Goal: Book appointment/travel/reservation

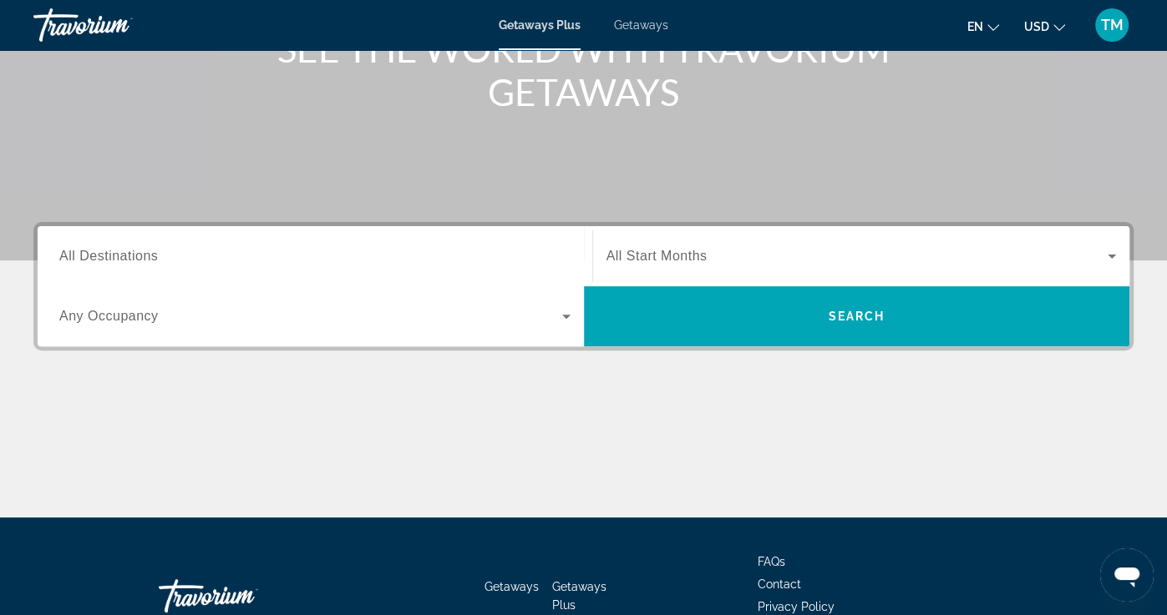
scroll to position [241, 0]
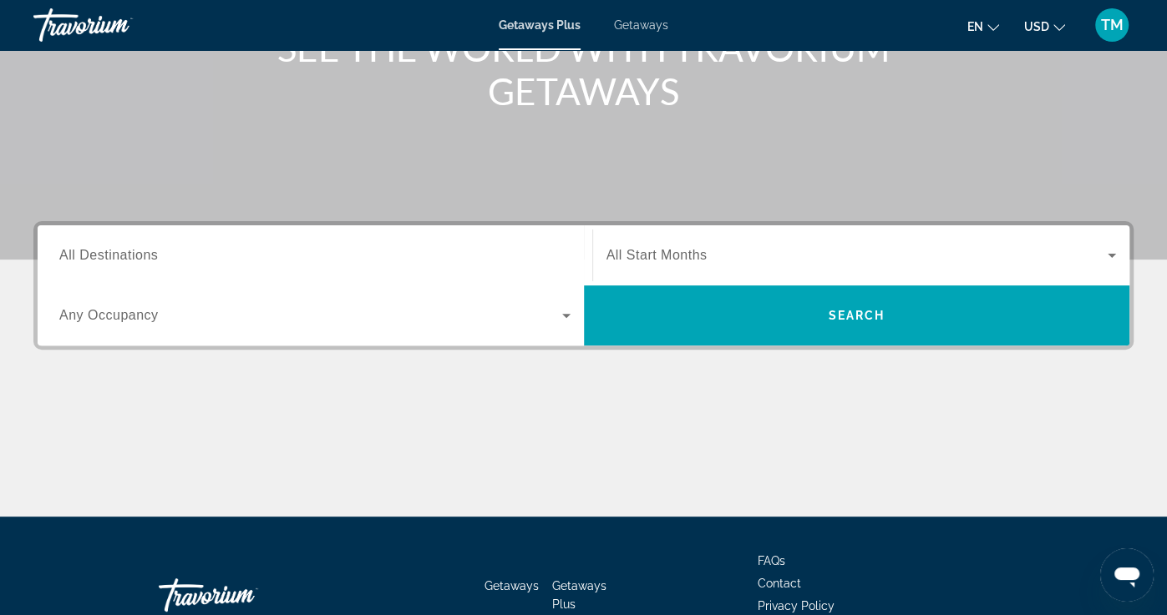
click at [559, 316] on icon "Search widget" at bounding box center [566, 316] width 20 height 20
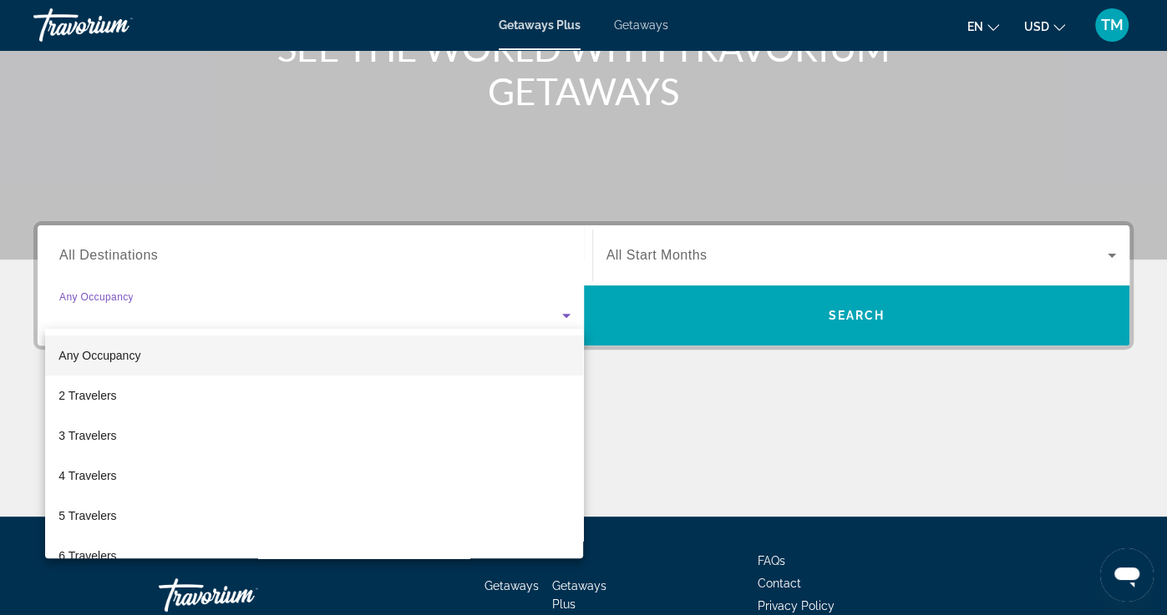
scroll to position [346, 0]
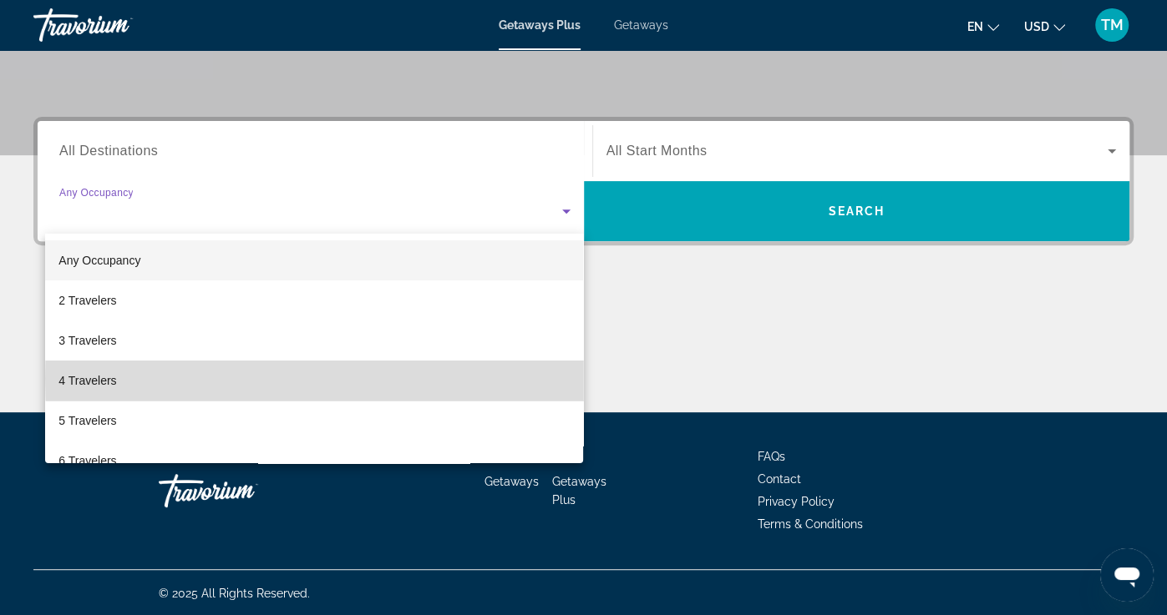
click at [511, 379] on mat-option "4 Travelers" at bounding box center [314, 381] width 538 height 40
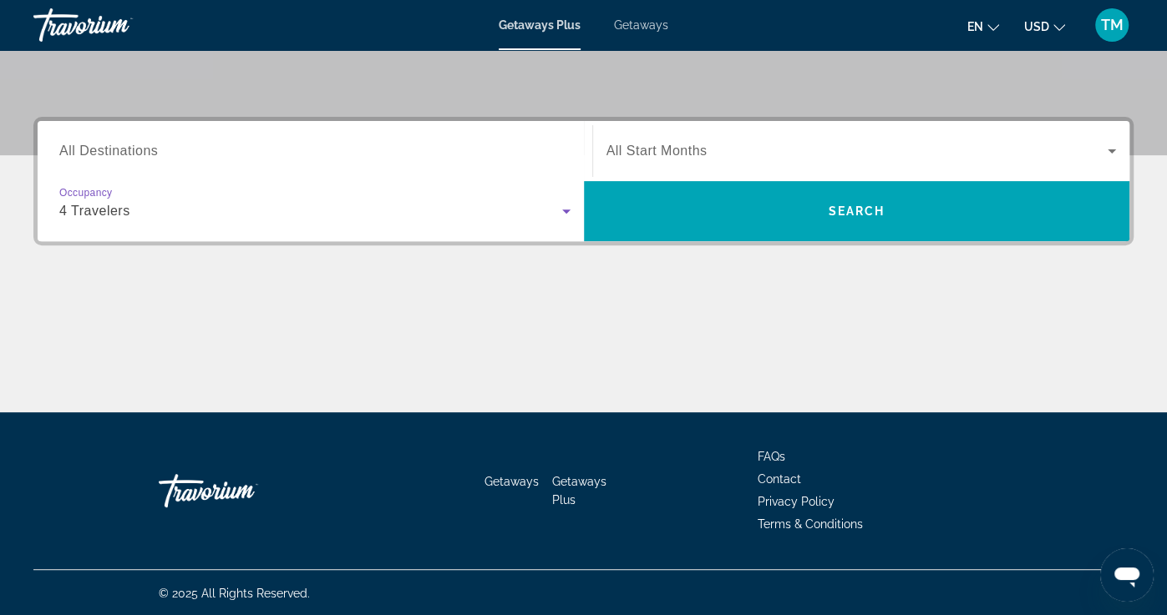
click at [547, 163] on div "Search widget" at bounding box center [314, 152] width 511 height 48
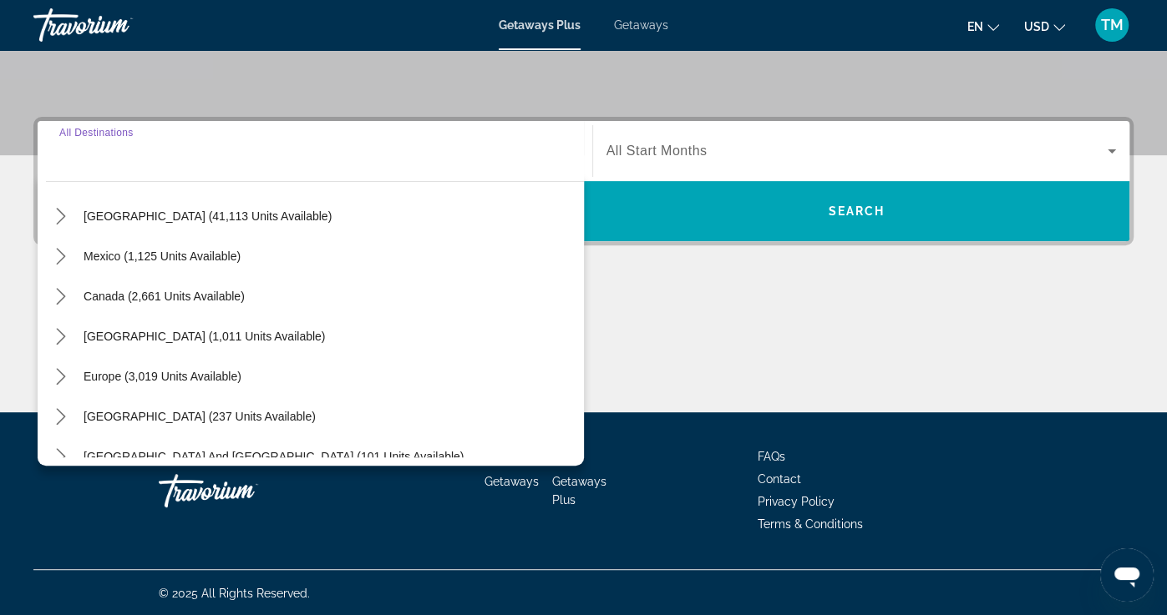
scroll to position [63, 0]
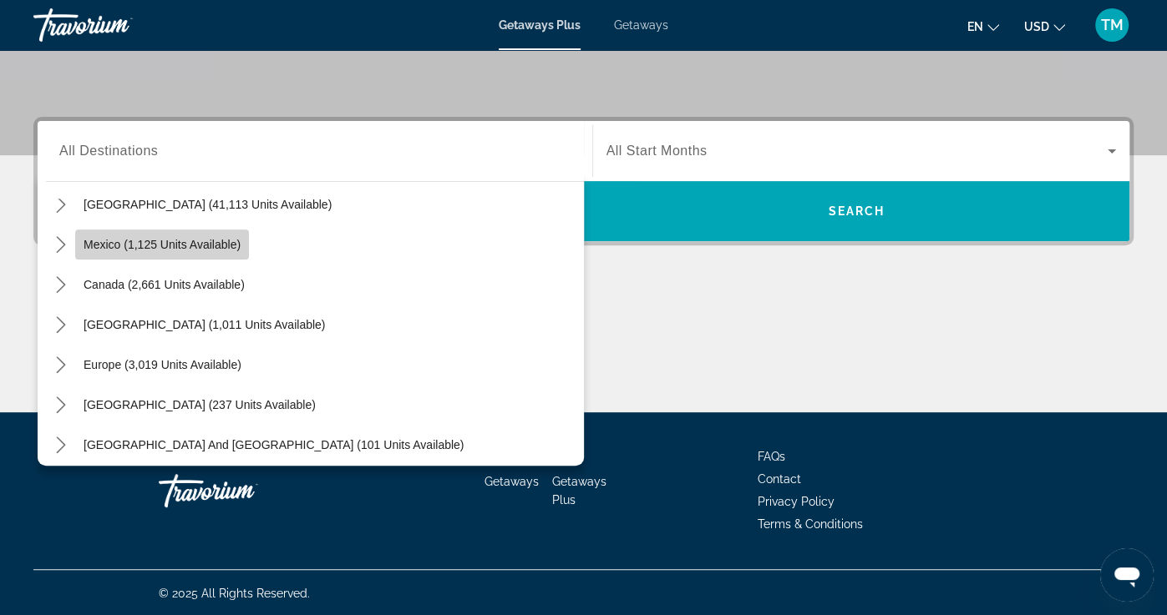
click at [211, 240] on span "Mexico (1,125 units available)" at bounding box center [162, 244] width 157 height 13
type input "**********"
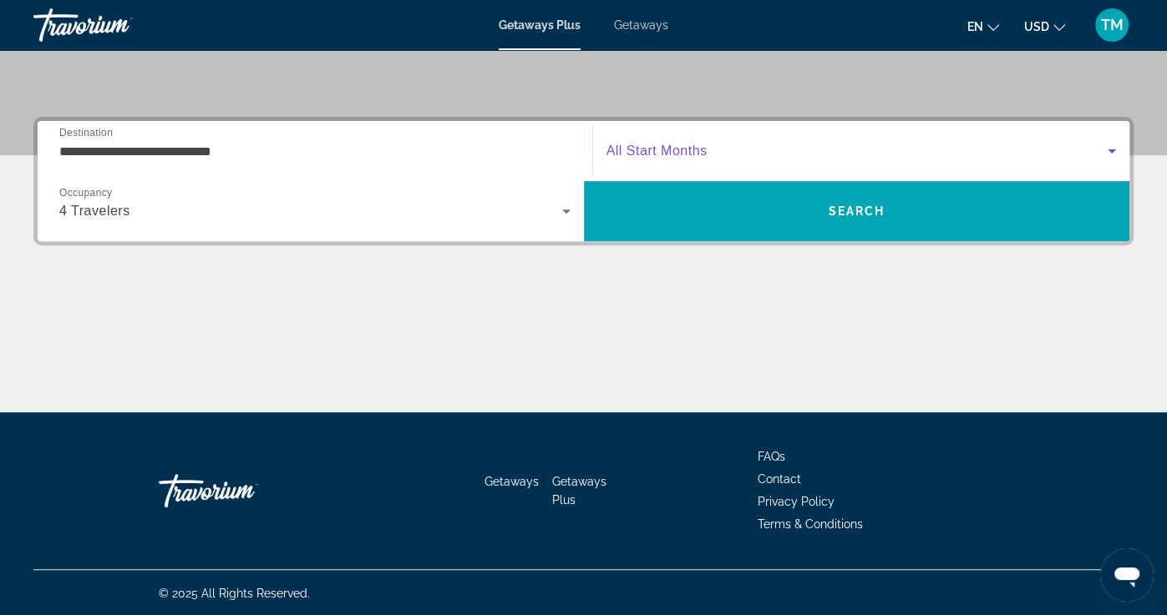
click at [703, 159] on span "Search widget" at bounding box center [857, 151] width 502 height 20
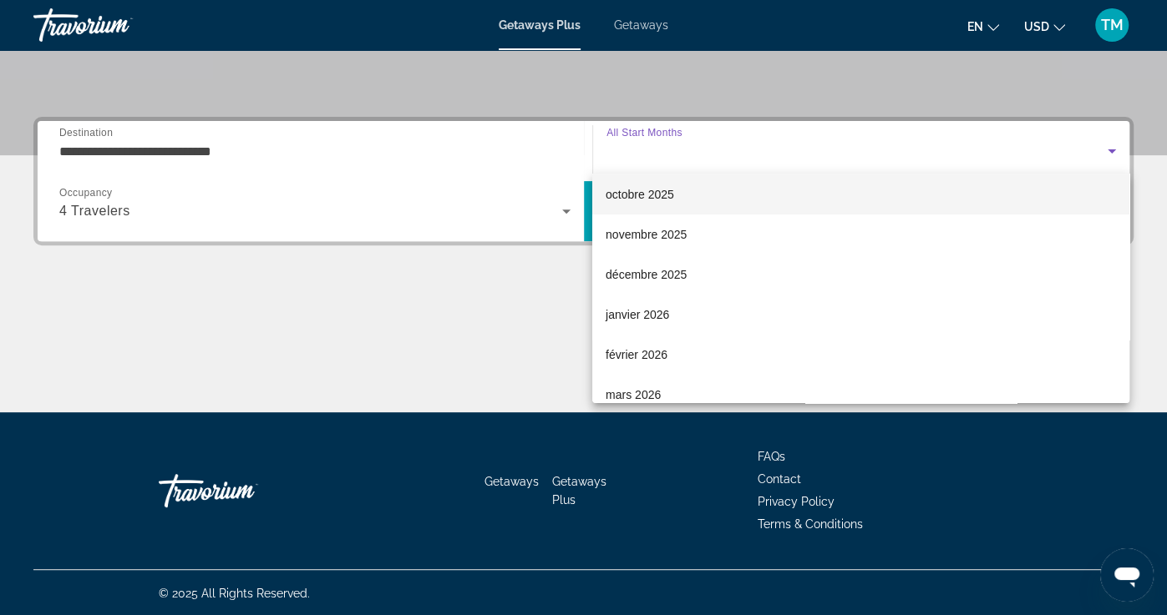
scroll to position [68, 0]
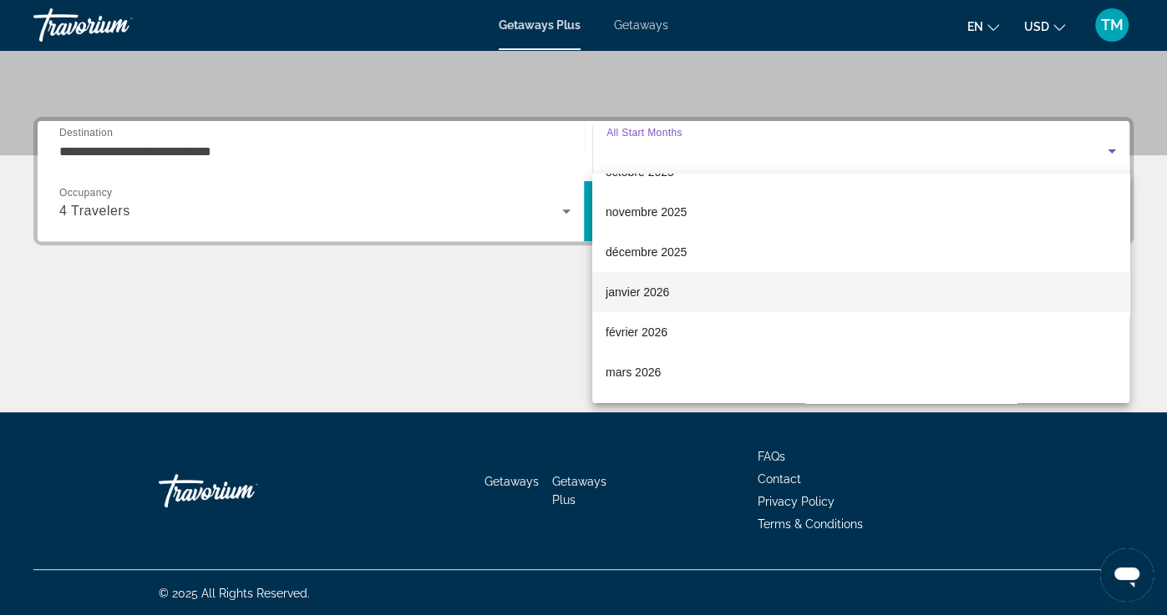
click at [659, 292] on span "janvier 2026" at bounding box center [636, 292] width 63 height 20
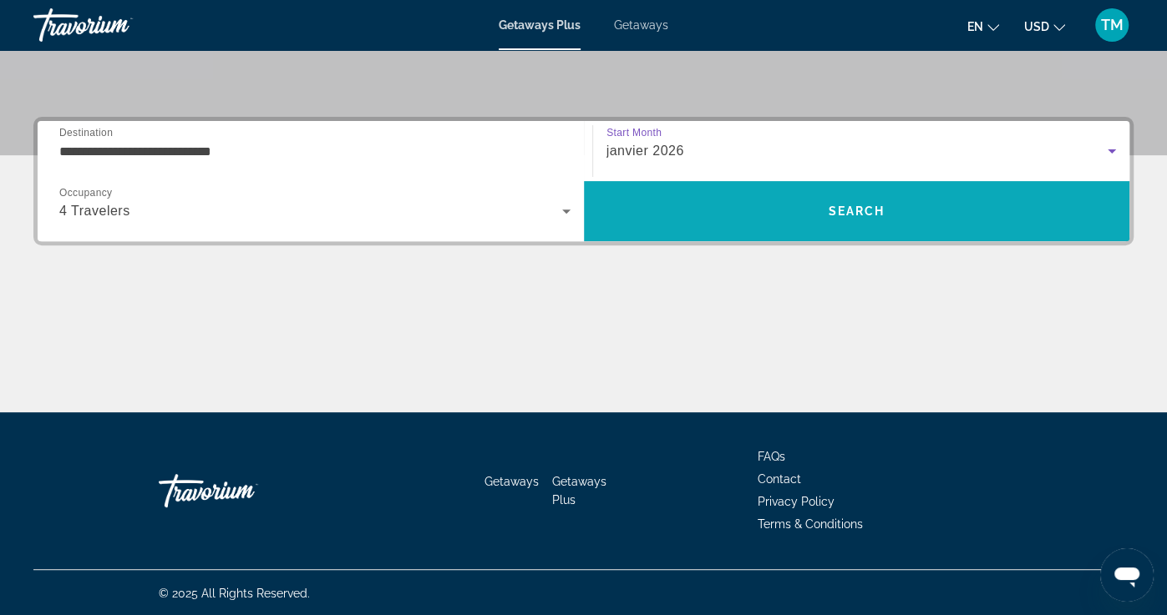
click at [701, 186] on span "Search" at bounding box center [857, 211] width 546 height 60
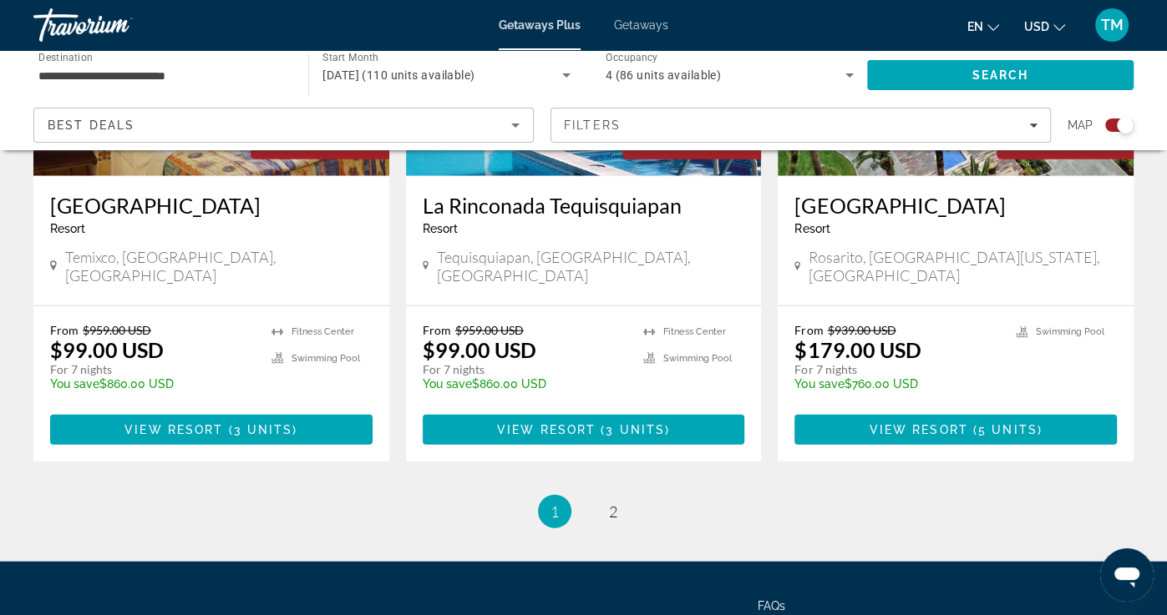
scroll to position [2701, 0]
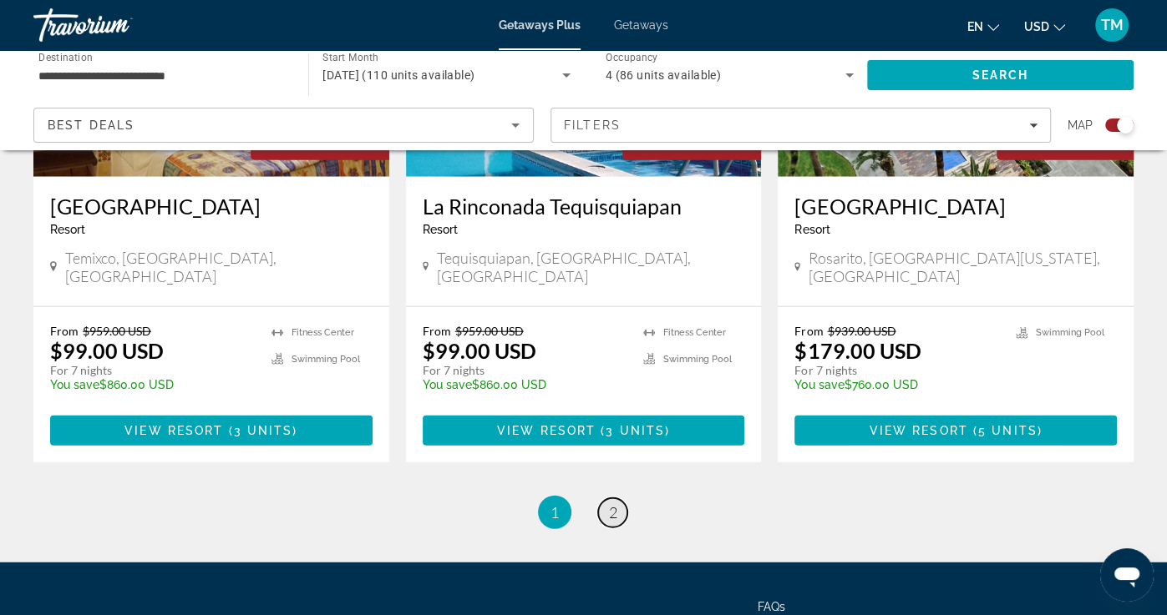
click at [616, 504] on span "2" at bounding box center [613, 513] width 8 height 18
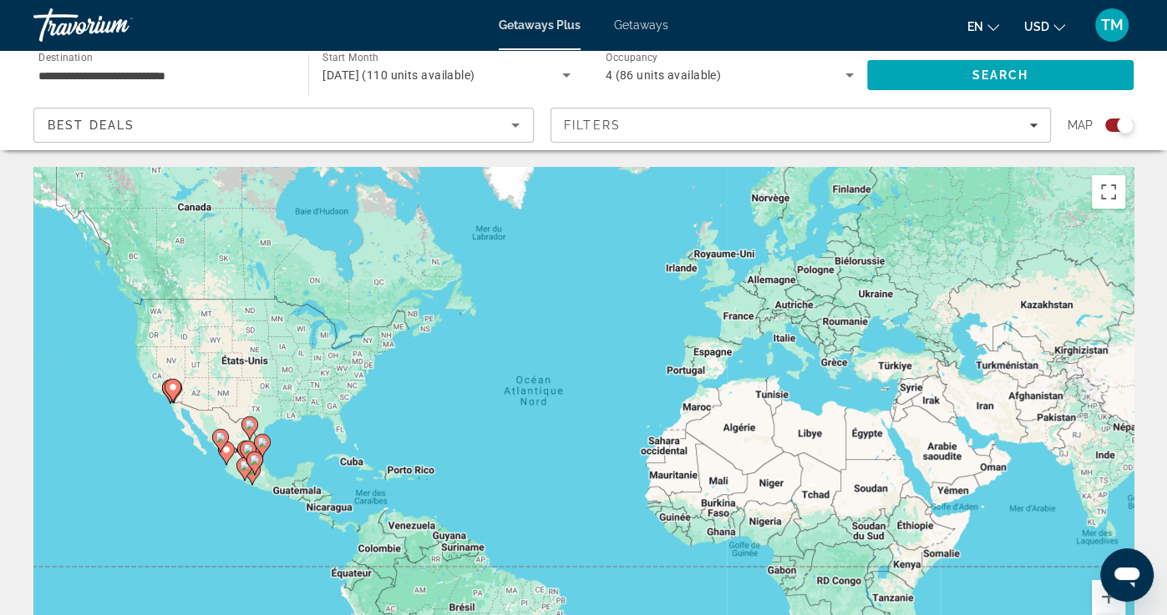
click at [437, 77] on span "[DATE] (110 units available)" at bounding box center [398, 74] width 152 height 13
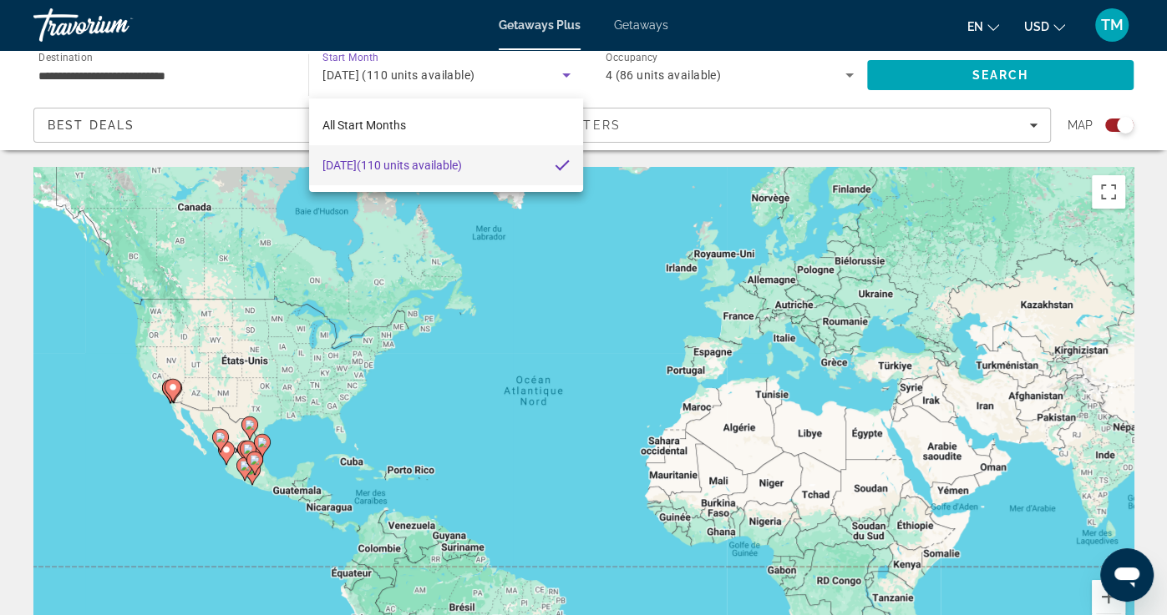
click at [735, 104] on div at bounding box center [583, 307] width 1167 height 615
